Goal: Information Seeking & Learning: Learn about a topic

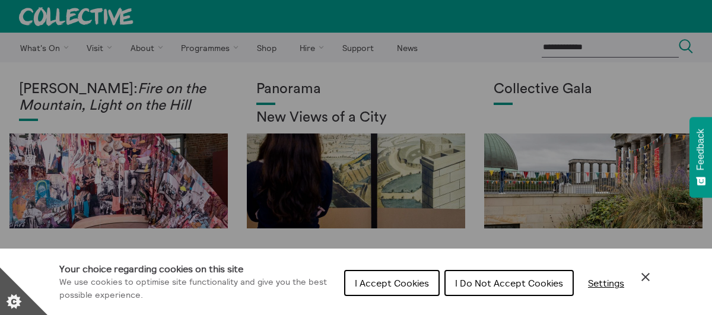
click at [464, 284] on span "I Do Not Accept Cookies" at bounding box center [509, 283] width 108 height 12
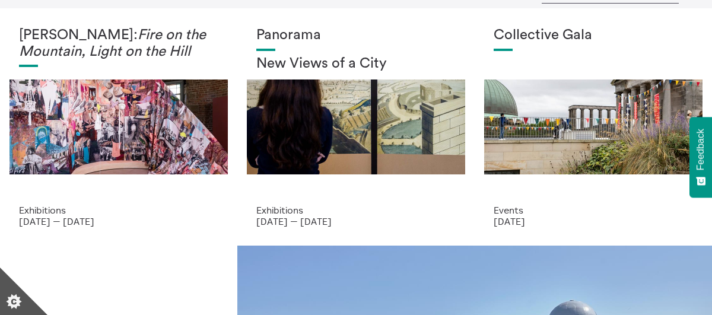
scroll to position [50, 0]
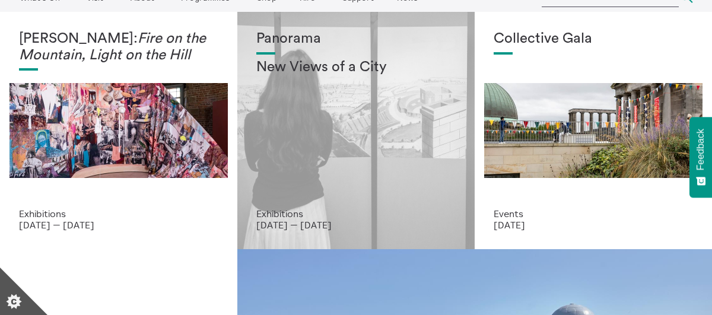
click at [318, 124] on div "Panorama New Views of a City" at bounding box center [355, 120] width 199 height 178
